Goal: Information Seeking & Learning: Learn about a topic

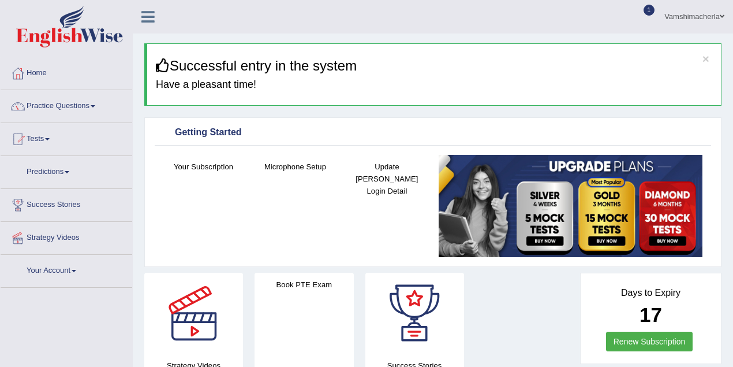
click at [55, 107] on link "Practice Questions" at bounding box center [67, 104] width 132 height 29
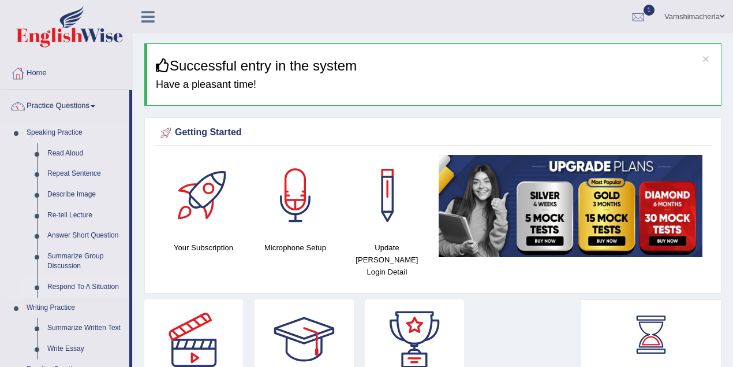
click at [74, 285] on link "Respond To A Situation" at bounding box center [85, 287] width 87 height 21
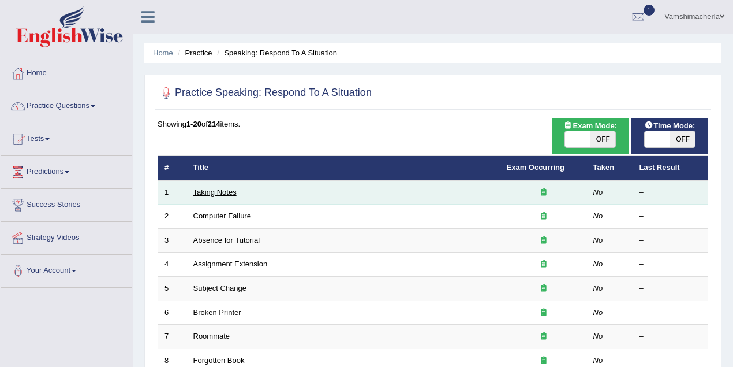
click at [218, 191] on link "Taking Notes" at bounding box center [214, 192] width 43 height 9
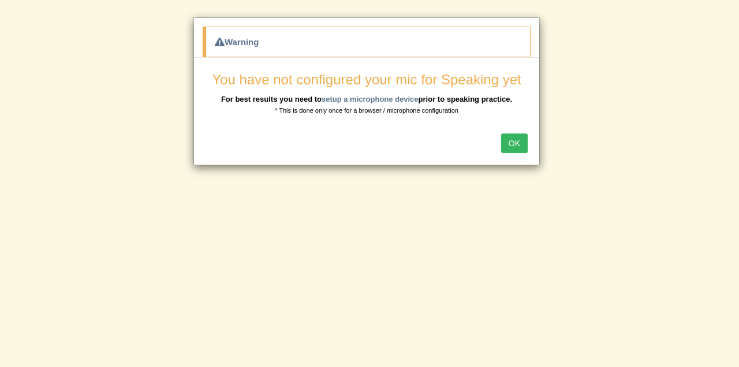
click at [508, 145] on button "OK" at bounding box center [514, 143] width 27 height 20
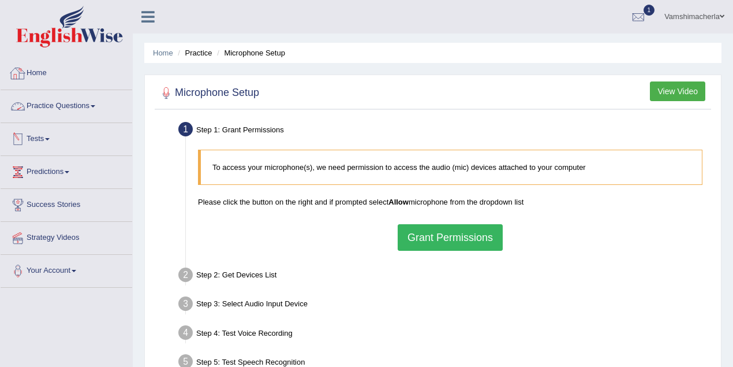
click at [428, 243] on button "Grant Permissions" at bounding box center [450, 237] width 105 height 27
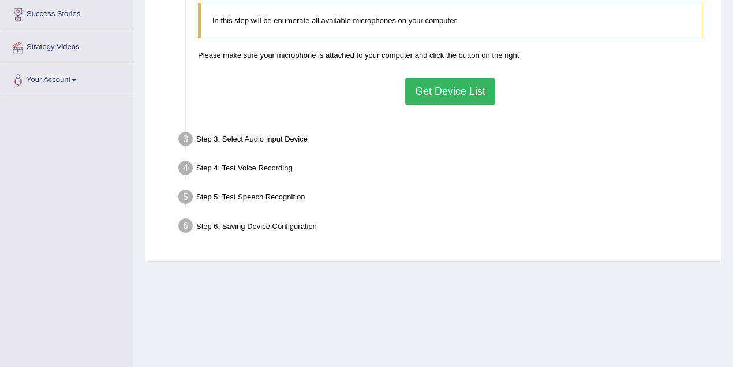
scroll to position [205, 0]
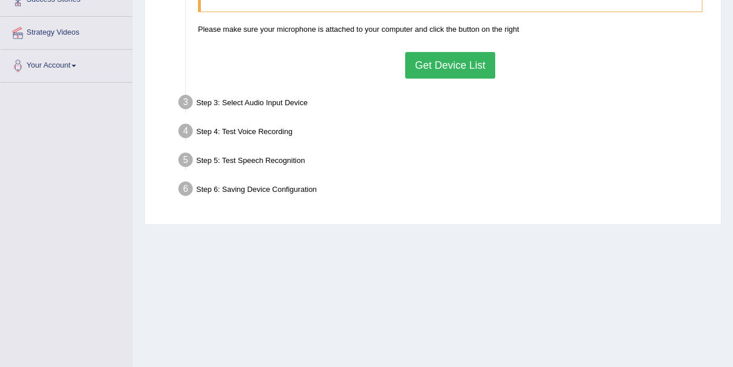
click at [447, 64] on button "Get Device List" at bounding box center [450, 65] width 90 height 27
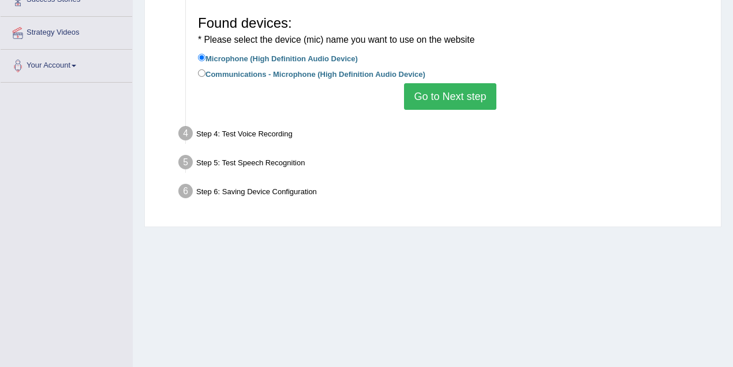
scroll to position [239, 0]
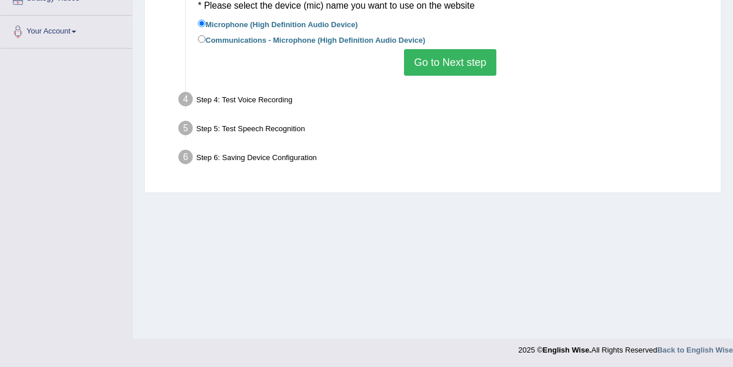
click at [437, 50] on button "Go to Next step" at bounding box center [450, 62] width 92 height 27
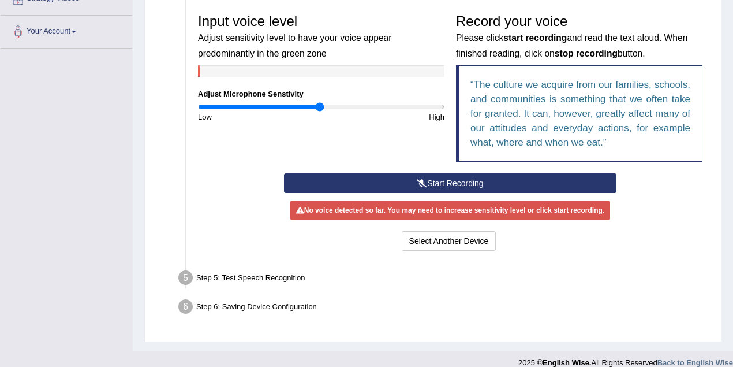
click at [450, 186] on button "Start Recording" at bounding box center [450, 183] width 333 height 20
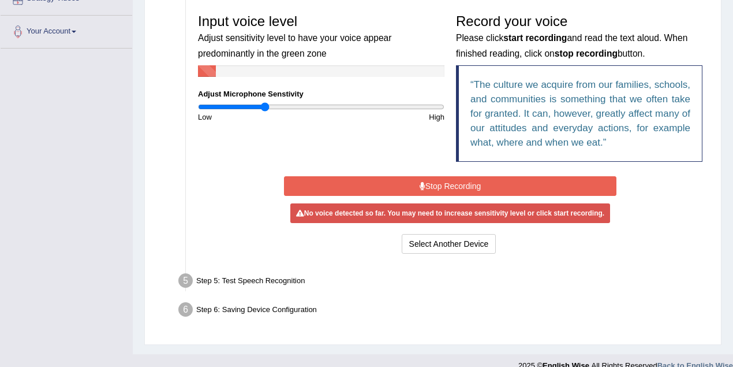
drag, startPoint x: 318, startPoint y: 105, endPoint x: 264, endPoint y: 106, distance: 53.7
click at [264, 106] on input "range" at bounding box center [321, 106] width 247 height 9
click at [440, 188] on button "Stop Recording" at bounding box center [450, 186] width 333 height 20
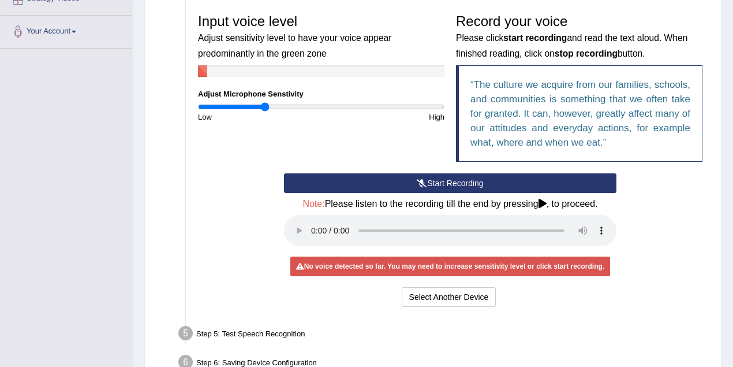
click at [448, 181] on button "Start Recording" at bounding box center [450, 183] width 333 height 20
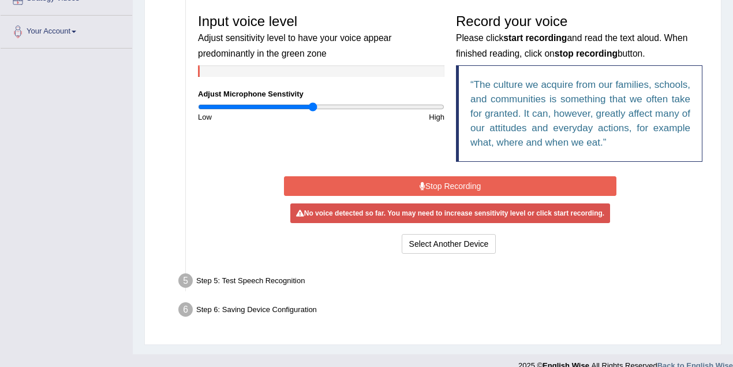
type input "0.94"
click at [312, 107] on input "range" at bounding box center [321, 106] width 247 height 9
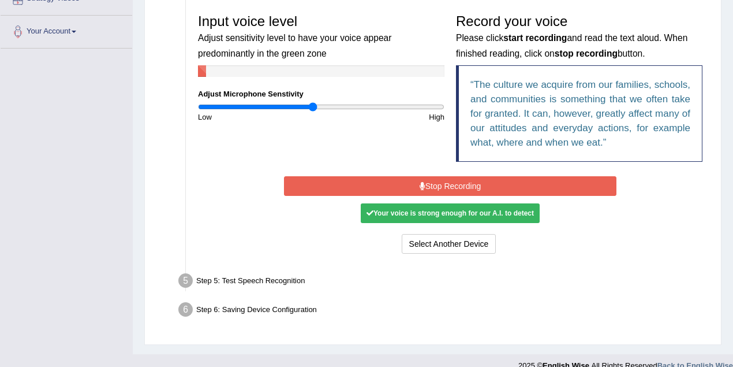
click at [452, 192] on button "Stop Recording" at bounding box center [450, 186] width 333 height 20
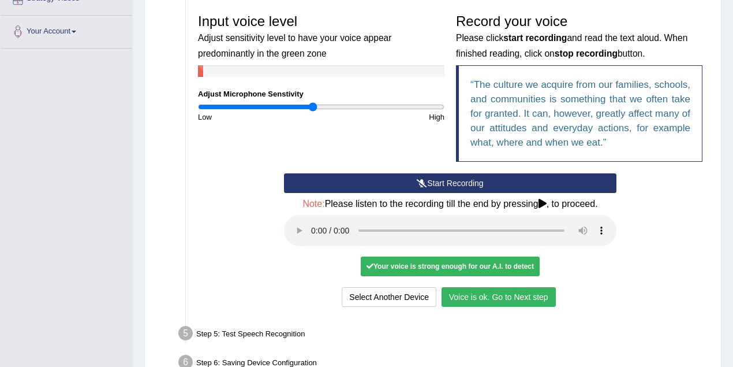
click at [503, 303] on button "Voice is ok. Go to Next step" at bounding box center [499, 297] width 114 height 20
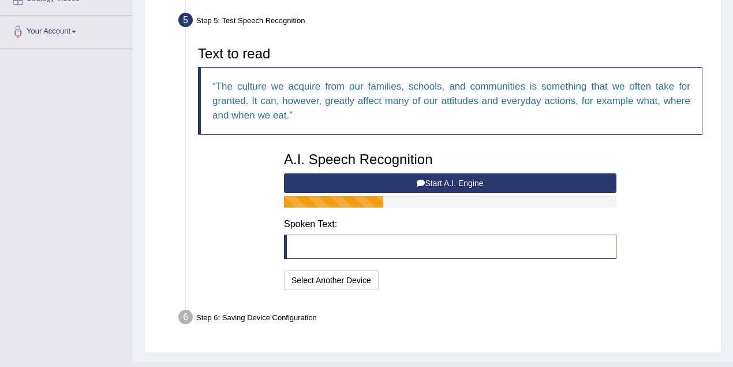
click at [449, 181] on button "Start A.I. Engine" at bounding box center [450, 183] width 333 height 20
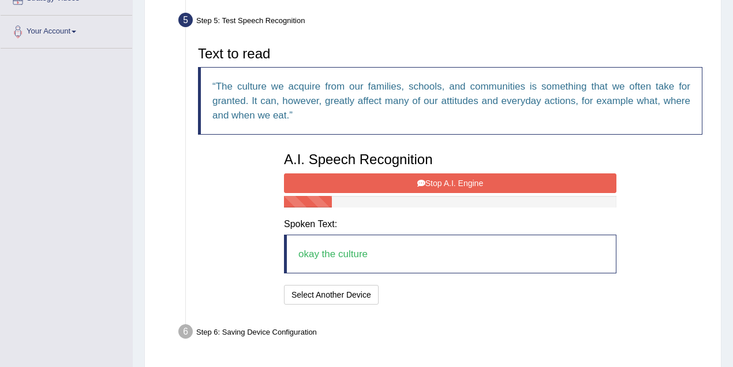
click at [447, 185] on button "Stop A.I. Engine" at bounding box center [450, 183] width 333 height 20
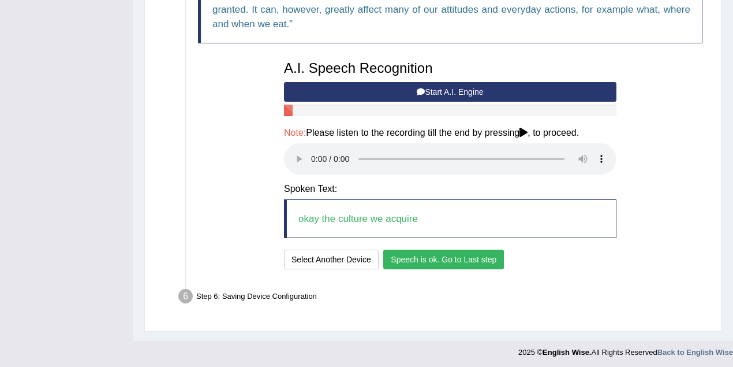
click at [426, 254] on button "Speech is ok. Go to Last step" at bounding box center [443, 259] width 121 height 20
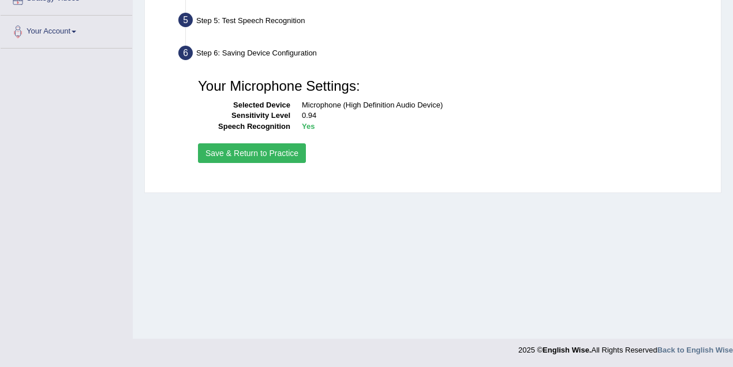
click at [296, 151] on button "Save & Return to Practice" at bounding box center [252, 153] width 108 height 20
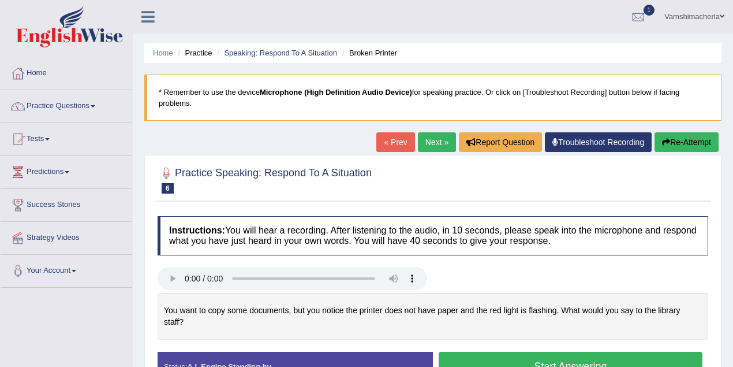
click at [385, 141] on link "« Prev" at bounding box center [396, 142] width 38 height 20
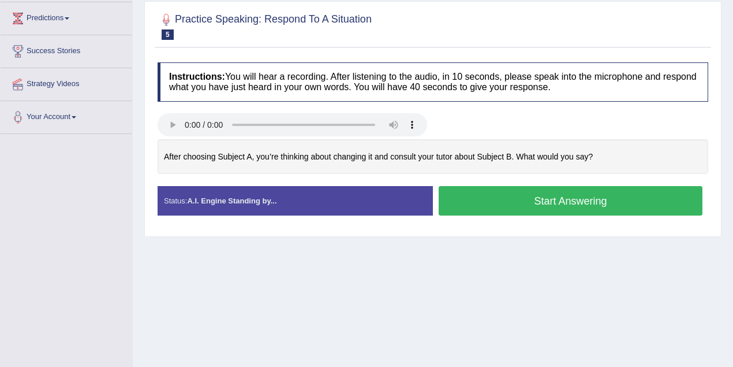
scroll to position [51, 0]
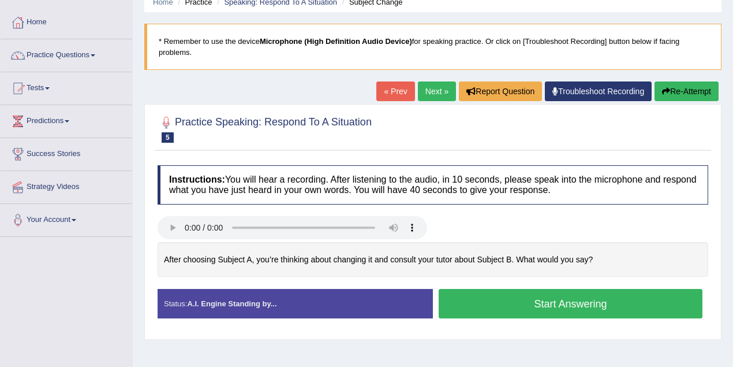
click at [423, 90] on link "Next »" at bounding box center [437, 91] width 38 height 20
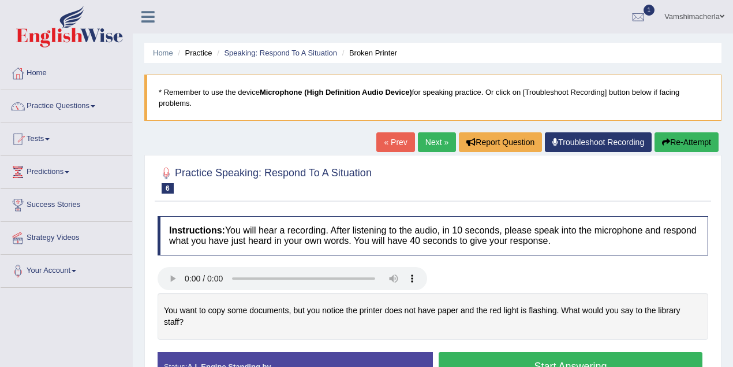
click at [705, 15] on link "Vamshimacherla" at bounding box center [694, 15] width 77 height 30
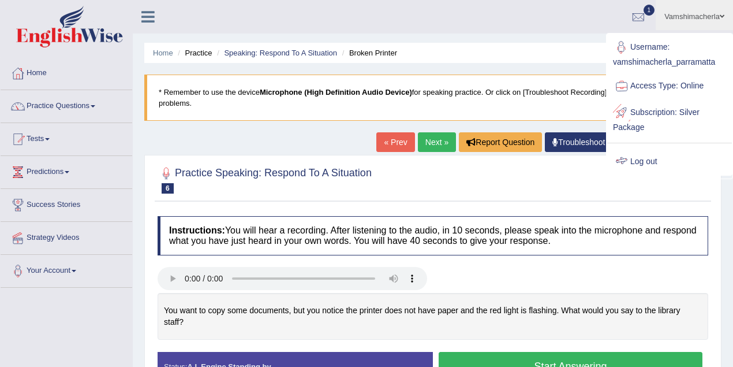
click at [639, 162] on link "Log out" at bounding box center [670, 161] width 125 height 27
